Goal: Task Accomplishment & Management: Manage account settings

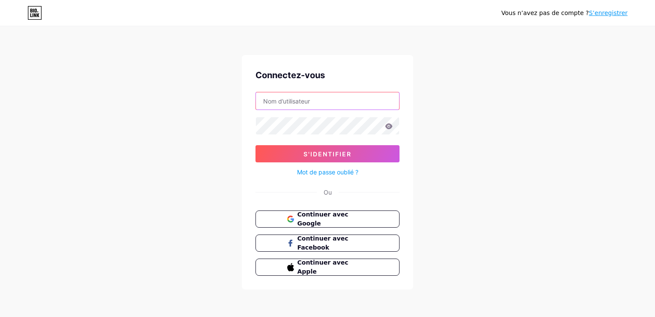
click at [320, 104] on input "text" at bounding box center [327, 100] width 143 height 17
type input "[EMAIL_ADDRESS][DOMAIN_NAME]"
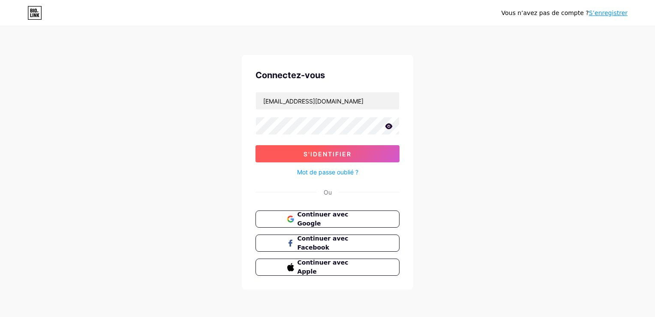
click at [317, 155] on span "S'identifier" at bounding box center [328, 153] width 48 height 7
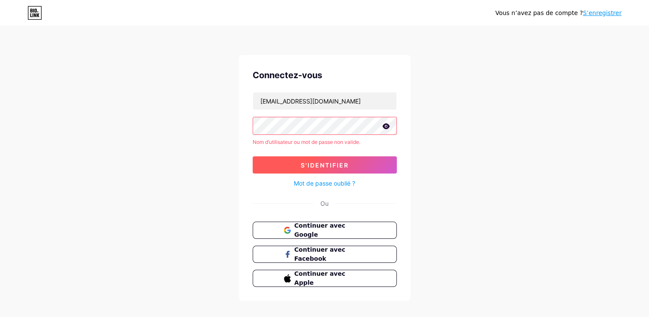
click at [253, 156] on button "S'identifier" at bounding box center [325, 164] width 144 height 17
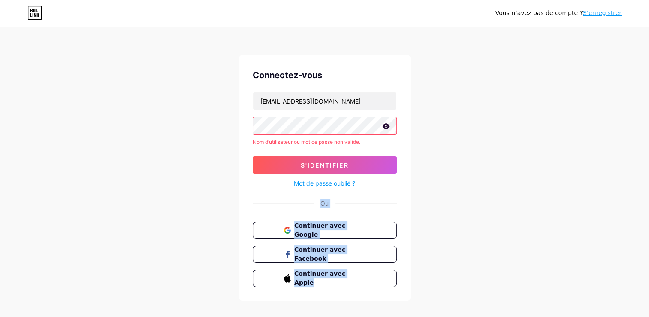
drag, startPoint x: 103, startPoint y: 193, endPoint x: 610, endPoint y: 338, distance: 527.9
click at [610, 316] on html "Vous n’avez pas de compte ? S’enregistrer Connectez-vous [EMAIL_ADDRESS][DOMAIN…" at bounding box center [324, 164] width 649 height 328
